Goal: Transaction & Acquisition: Purchase product/service

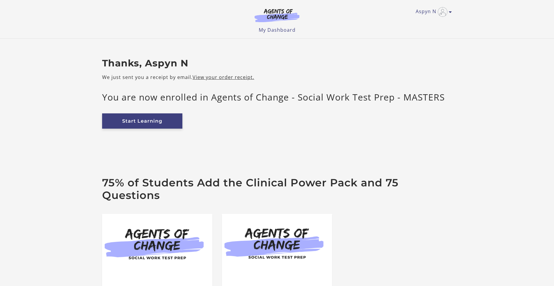
click at [152, 124] on link "Start Learning" at bounding box center [142, 120] width 80 height 15
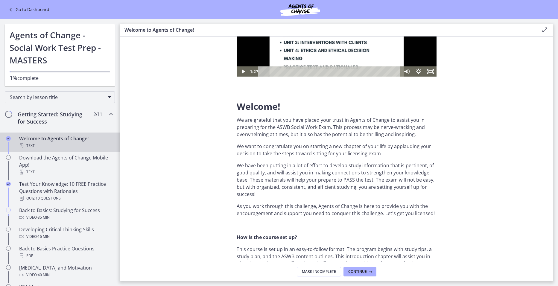
scroll to position [90, 0]
click at [355, 270] on span "Continue" at bounding box center [358, 272] width 19 height 5
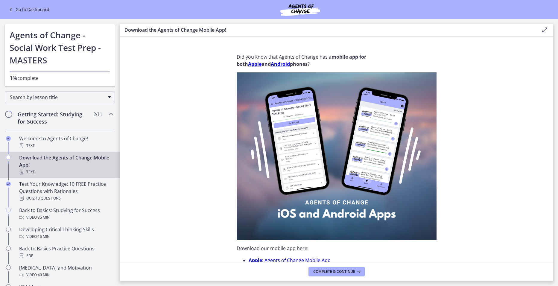
scroll to position [30, 0]
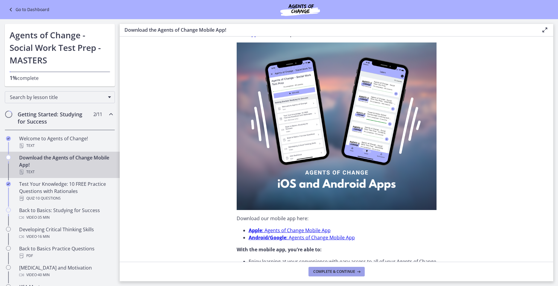
click at [319, 268] on button "Complete & continue" at bounding box center [337, 272] width 56 height 10
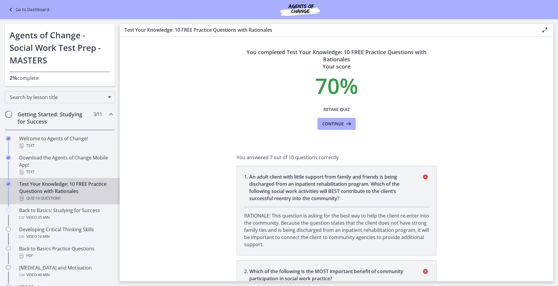
scroll to position [30, 0]
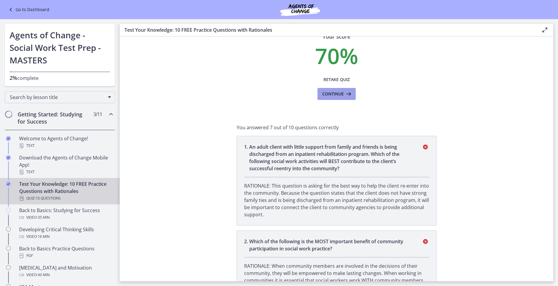
click at [334, 97] on span "Continue" at bounding box center [334, 93] width 22 height 7
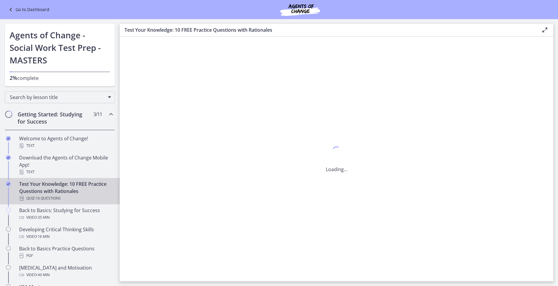
scroll to position [0, 0]
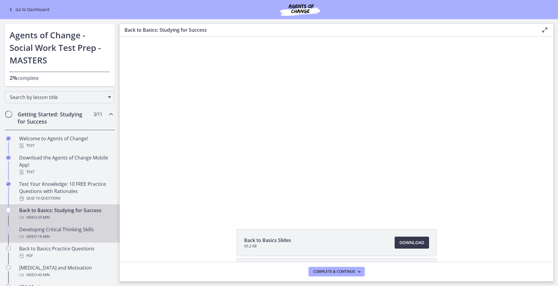
click at [63, 234] on div "Video · 16 min" at bounding box center [65, 236] width 93 height 7
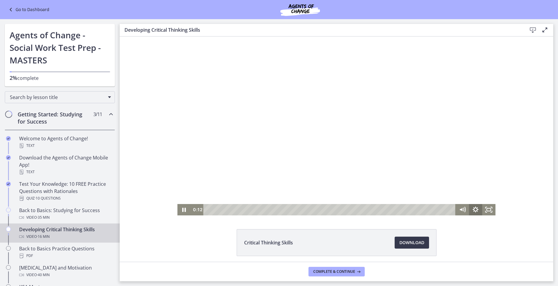
click at [476, 211] on icon "Show settings menu" at bounding box center [475, 209] width 13 height 11
click at [477, 231] on div "Critical Thinking Skills Download Opens in a new window" at bounding box center [337, 257] width 434 height 56
click at [180, 209] on icon "Pause" at bounding box center [184, 209] width 13 height 11
